Goal: Task Accomplishment & Management: Use online tool/utility

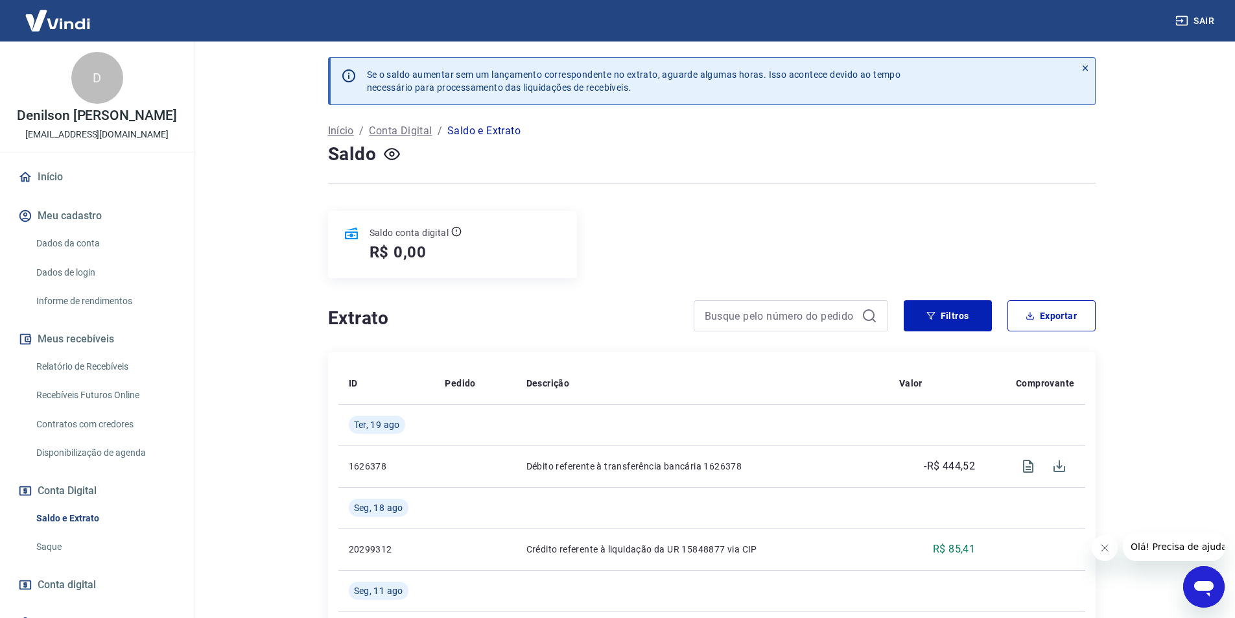
click at [40, 174] on link "Início" at bounding box center [97, 177] width 163 height 29
click at [83, 395] on link "Recebíveis Futuros Online" at bounding box center [104, 395] width 147 height 27
